Goal: Transaction & Acquisition: Obtain resource

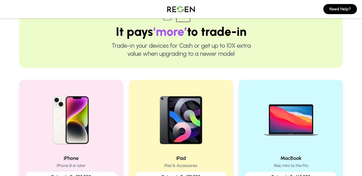
scroll to position [56, 0]
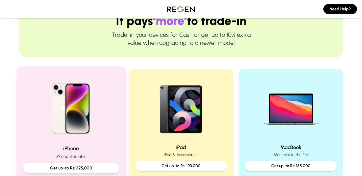
click at [99, 126] on img at bounding box center [71, 107] width 68 height 68
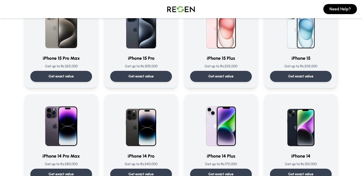
scroll to position [76, 0]
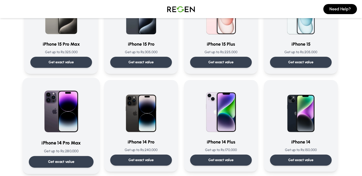
click at [73, 112] on img at bounding box center [61, 109] width 51 height 51
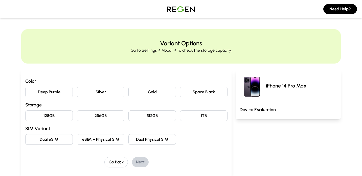
click at [99, 95] on button "Silver" at bounding box center [100, 92] width 47 height 11
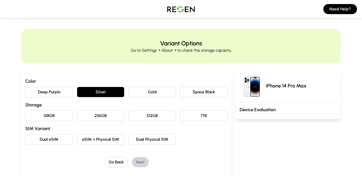
click at [57, 117] on button "128GB" at bounding box center [48, 116] width 47 height 11
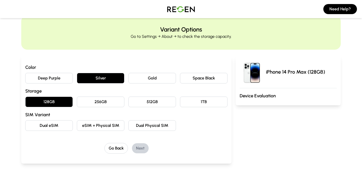
scroll to position [22, 0]
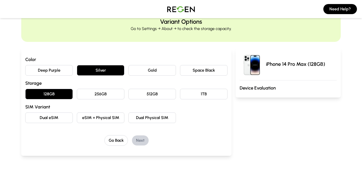
click at [64, 117] on button "Dual eSIM" at bounding box center [48, 118] width 47 height 11
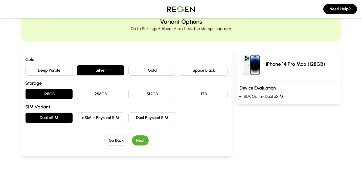
click at [139, 138] on button "Next" at bounding box center [140, 141] width 17 height 10
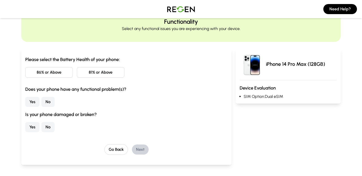
click at [93, 70] on button "81% or Above" at bounding box center [100, 72] width 47 height 11
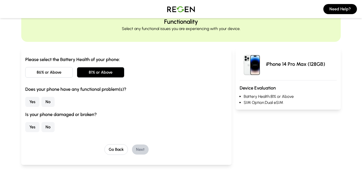
click at [47, 103] on button "No" at bounding box center [47, 102] width 13 height 10
click at [49, 128] on button "No" at bounding box center [47, 127] width 13 height 10
click at [139, 146] on button "Next" at bounding box center [140, 150] width 17 height 10
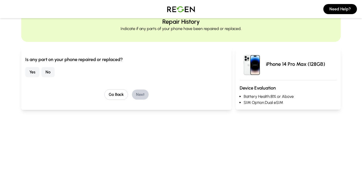
click at [47, 72] on button "No" at bounding box center [47, 72] width 13 height 10
click at [134, 97] on button "Next" at bounding box center [140, 95] width 17 height 10
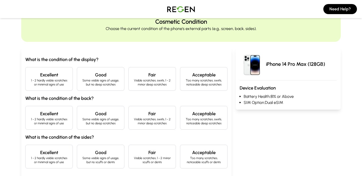
click at [65, 84] on p "1 - 2 hardly visible scratches or minimal signs of use" at bounding box center [49, 83] width 39 height 8
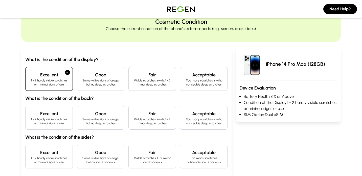
click at [57, 120] on p "1 - 2 hardly visible scratches or minimal signs of use" at bounding box center [49, 121] width 39 height 8
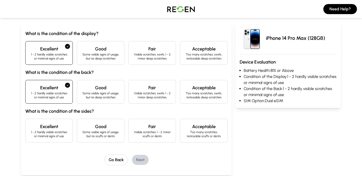
scroll to position [51, 0]
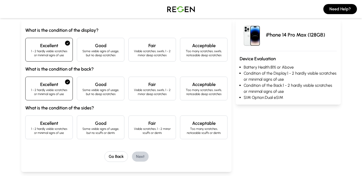
click at [88, 126] on h4 "Good" at bounding box center [100, 123] width 39 height 7
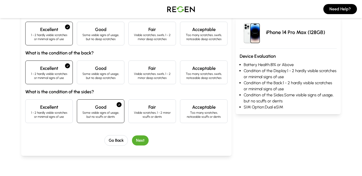
scroll to position [71, 0]
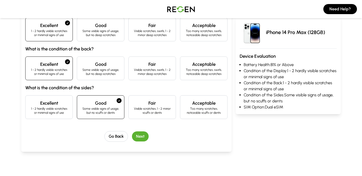
click at [140, 137] on button "Next" at bounding box center [140, 137] width 17 height 10
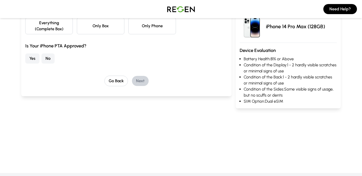
click at [33, 59] on button "Yes" at bounding box center [32, 59] width 14 height 10
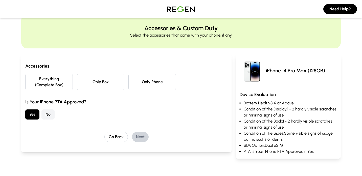
scroll to position [13, 0]
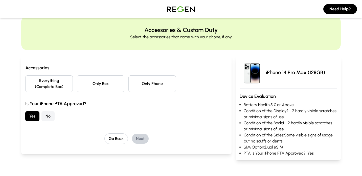
click at [38, 87] on button "Everything (Complete Box)" at bounding box center [48, 84] width 47 height 17
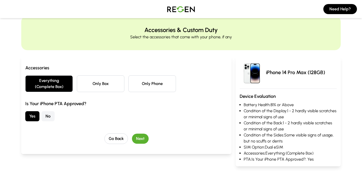
click at [138, 143] on button "Next" at bounding box center [140, 139] width 17 height 10
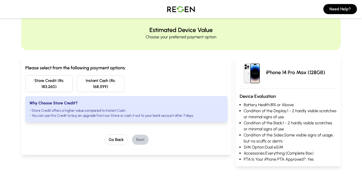
click at [45, 81] on button "Store Credit (Rs: 183,260)" at bounding box center [48, 84] width 47 height 17
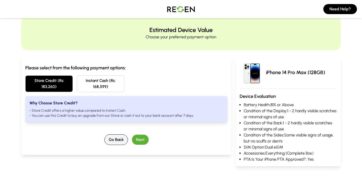
click at [108, 139] on button "Go Back" at bounding box center [115, 140] width 23 height 11
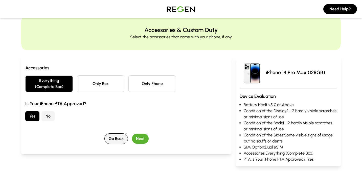
scroll to position [0, 0]
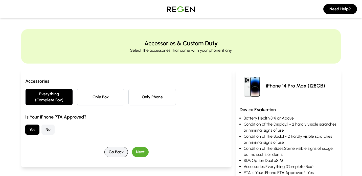
click at [113, 147] on button "Go Back" at bounding box center [115, 152] width 23 height 11
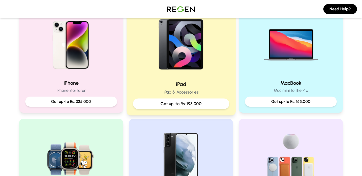
scroll to position [123, 0]
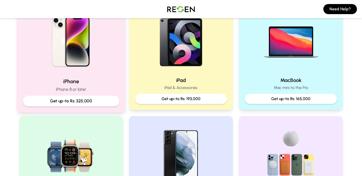
click at [71, 97] on div "Get up-to Rs: 325,000" at bounding box center [71, 101] width 96 height 11
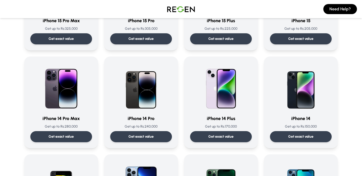
scroll to position [99, 0]
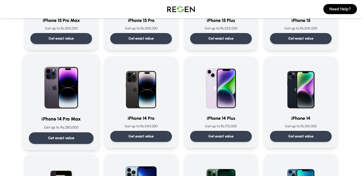
click at [67, 136] on p "Get exact value" at bounding box center [61, 138] width 27 height 5
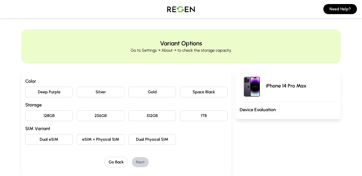
click at [86, 90] on button "Silver" at bounding box center [100, 92] width 47 height 11
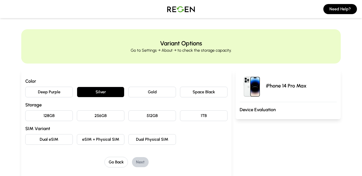
click at [54, 119] on button "128GB" at bounding box center [48, 116] width 47 height 11
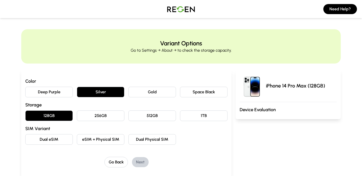
click at [58, 140] on button "Dual eSIM" at bounding box center [48, 139] width 47 height 11
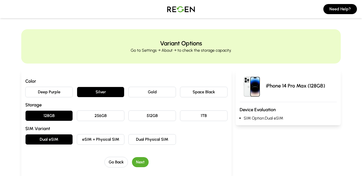
click at [139, 163] on button "Next" at bounding box center [140, 162] width 17 height 10
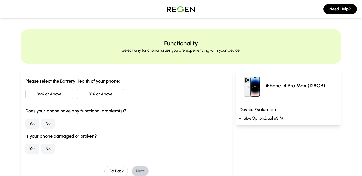
click at [101, 96] on button "81% or Above" at bounding box center [100, 94] width 47 height 11
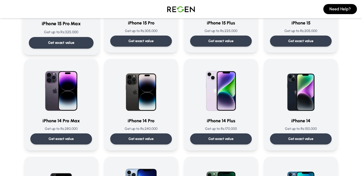
scroll to position [97, 0]
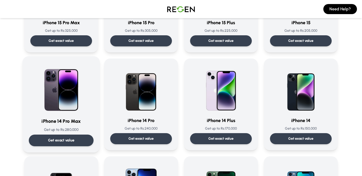
click at [61, 142] on p "Get exact value" at bounding box center [61, 140] width 27 height 5
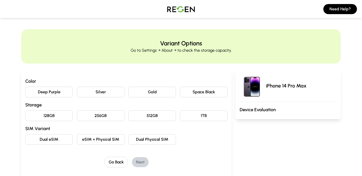
click at [56, 113] on button "128GB" at bounding box center [48, 116] width 47 height 11
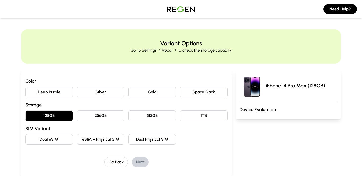
click at [91, 135] on button "eSIM + Physical SIM" at bounding box center [100, 139] width 47 height 11
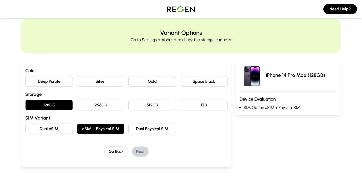
scroll to position [12, 0]
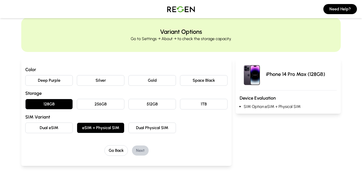
click at [114, 81] on button "Silver" at bounding box center [100, 80] width 47 height 11
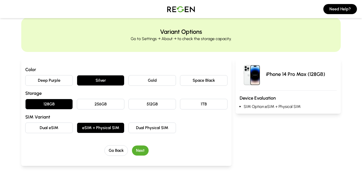
click at [144, 150] on button "Next" at bounding box center [140, 151] width 17 height 10
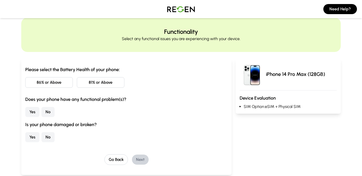
click at [94, 85] on button "81% or Above" at bounding box center [100, 82] width 47 height 11
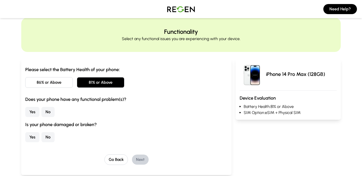
click at [47, 113] on button "No" at bounding box center [47, 112] width 13 height 10
click at [45, 137] on button "No" at bounding box center [47, 137] width 13 height 10
click at [137, 158] on button "Next" at bounding box center [140, 160] width 17 height 10
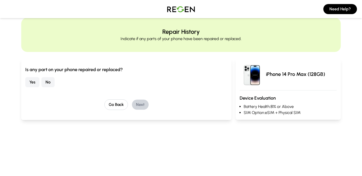
click at [49, 85] on button "No" at bounding box center [47, 82] width 13 height 10
click at [145, 108] on button "Next" at bounding box center [140, 105] width 17 height 10
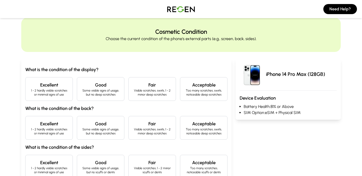
click at [48, 92] on p "1 - 2 hardly visible scratches or minimal signs of use" at bounding box center [49, 93] width 39 height 8
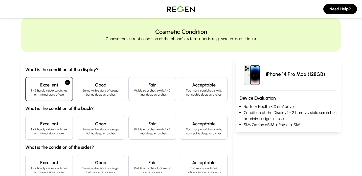
click at [54, 125] on h4 "Excellent" at bounding box center [49, 123] width 39 height 7
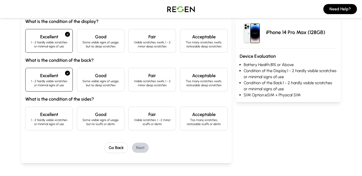
scroll to position [60, 0]
click at [94, 117] on h4 "Good" at bounding box center [100, 114] width 39 height 7
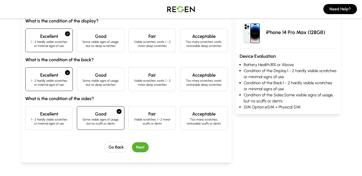
click at [138, 148] on button "Next" at bounding box center [140, 147] width 17 height 10
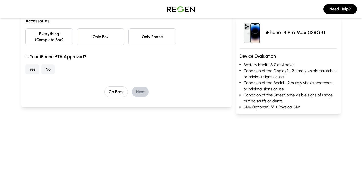
click at [34, 71] on button "Yes" at bounding box center [32, 69] width 14 height 10
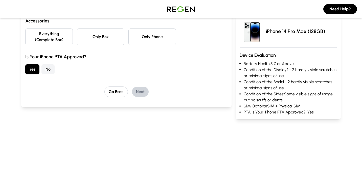
click at [62, 45] on button "Everything (Complete Box)" at bounding box center [48, 37] width 47 height 17
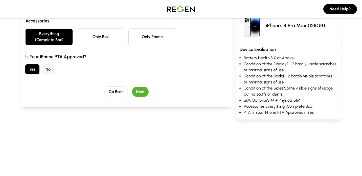
click at [135, 91] on button "Next" at bounding box center [140, 92] width 17 height 10
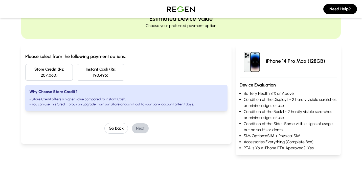
scroll to position [24, 0]
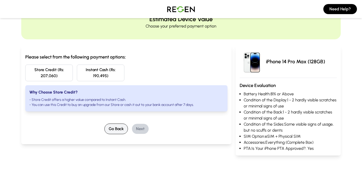
click at [116, 129] on button "Go Back" at bounding box center [115, 129] width 23 height 11
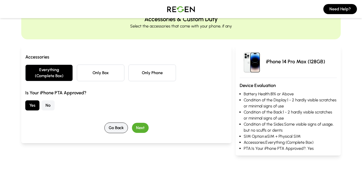
scroll to position [0, 0]
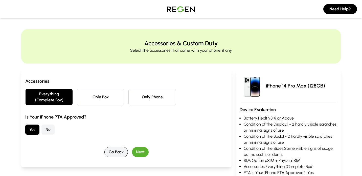
click at [108, 148] on button "Go Back" at bounding box center [115, 152] width 23 height 11
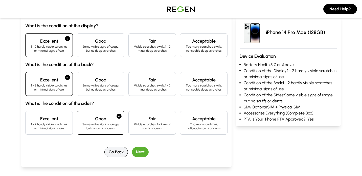
click at [118, 153] on button "Go Back" at bounding box center [115, 152] width 23 height 11
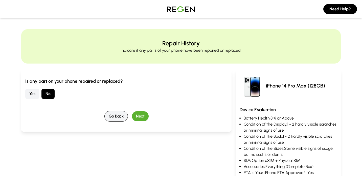
click at [116, 120] on button "Go Back" at bounding box center [115, 116] width 23 height 11
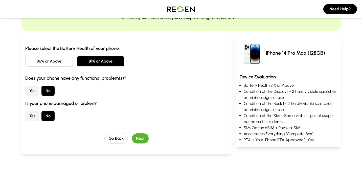
click at [120, 141] on button "Go Back" at bounding box center [115, 138] width 23 height 11
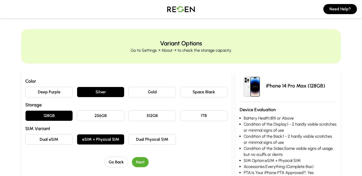
click at [56, 140] on button "Dual eSIM" at bounding box center [48, 139] width 47 height 11
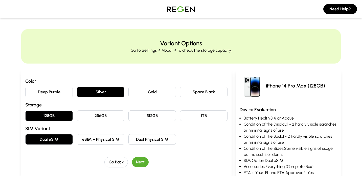
click at [143, 161] on button "Next" at bounding box center [140, 162] width 17 height 10
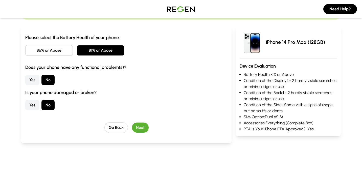
click at [143, 130] on button "Next" at bounding box center [140, 128] width 17 height 10
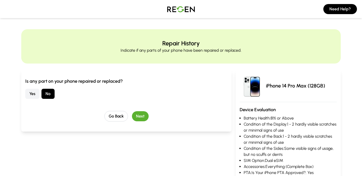
click at [141, 118] on button "Next" at bounding box center [140, 116] width 17 height 10
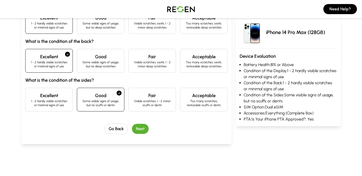
scroll to position [80, 0]
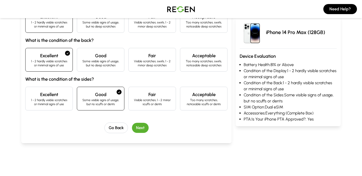
click at [142, 129] on button "Next" at bounding box center [140, 128] width 17 height 10
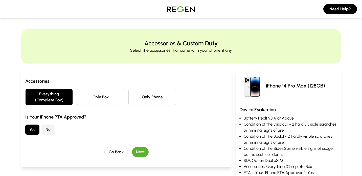
scroll to position [0, 0]
click at [143, 150] on button "Next" at bounding box center [140, 152] width 17 height 10
